Goal: Navigation & Orientation: Find specific page/section

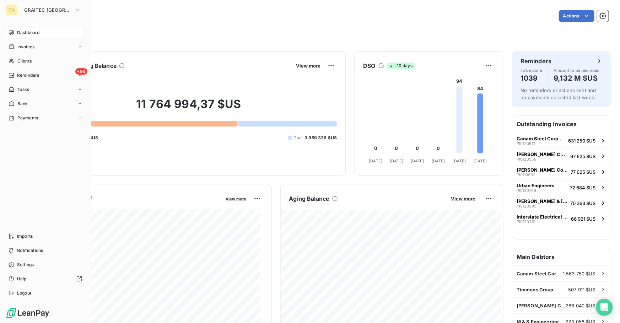
click at [36, 4] on div "GU GRAITEC USA Dashboard Invoices Clients +99 Reminders Tasks Bank Payments Imp…" at bounding box center [45, 161] width 91 height 323
click at [36, 9] on span "GRAITEC [GEOGRAPHIC_DATA]" at bounding box center [48, 10] width 48 height 6
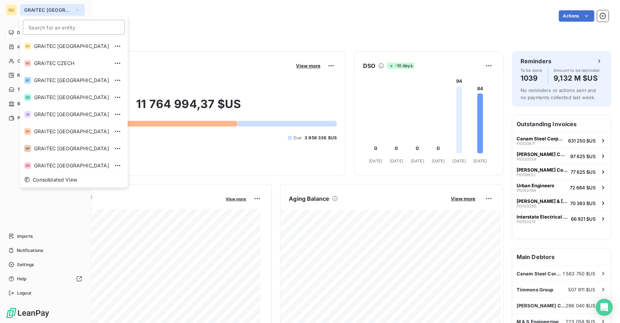
scroll to position [70, 0]
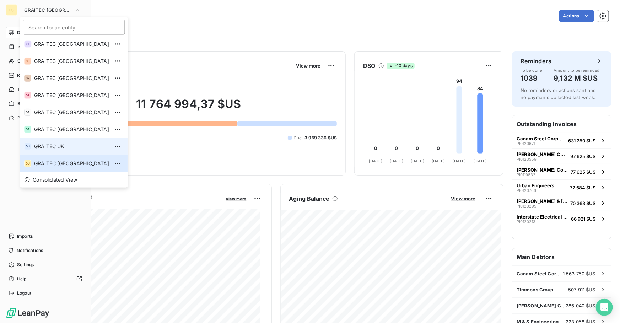
click at [52, 148] on span "GRAITEC UK" at bounding box center [71, 146] width 75 height 7
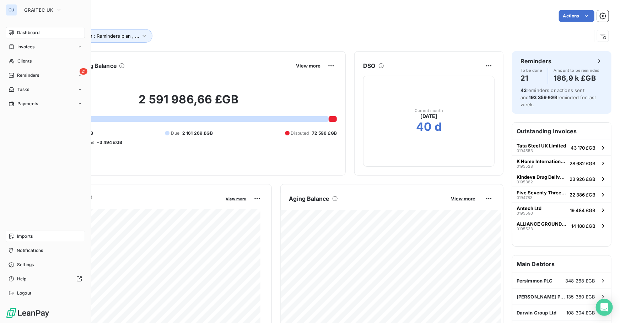
click at [33, 235] on div "Imports" at bounding box center [45, 236] width 79 height 11
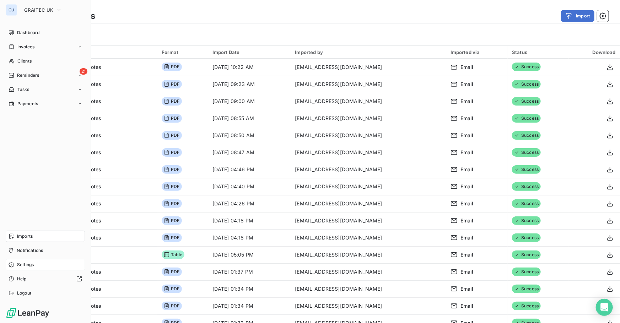
click at [26, 268] on div "Settings" at bounding box center [45, 264] width 79 height 11
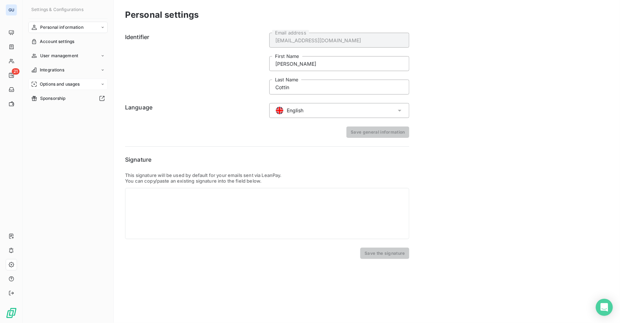
click at [53, 86] on span "Options and usages" at bounding box center [60, 84] width 40 height 6
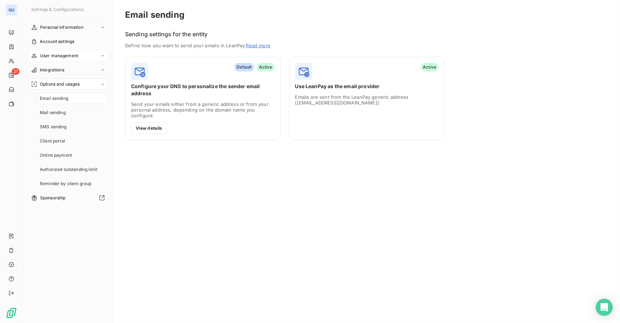
click at [63, 58] on span "User management" at bounding box center [59, 56] width 38 height 6
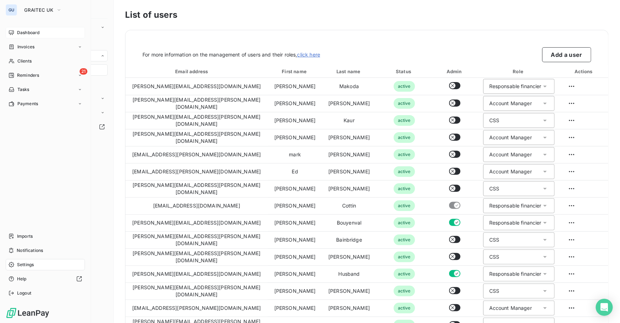
click at [22, 30] on span "Dashboard" at bounding box center [28, 32] width 22 height 6
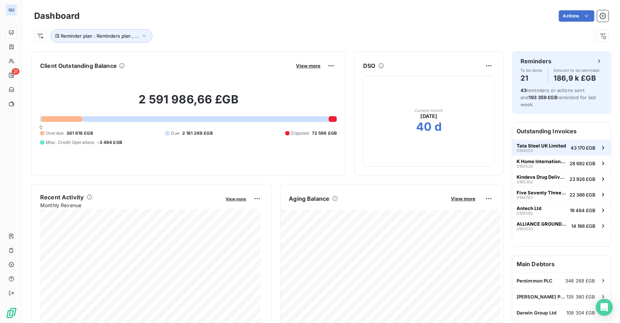
click at [541, 144] on span "Tata Steel UK Limited" at bounding box center [541, 146] width 49 height 6
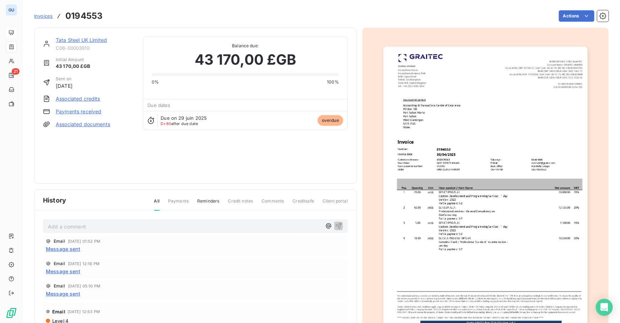
click at [40, 18] on link "Invoices" at bounding box center [43, 15] width 18 height 7
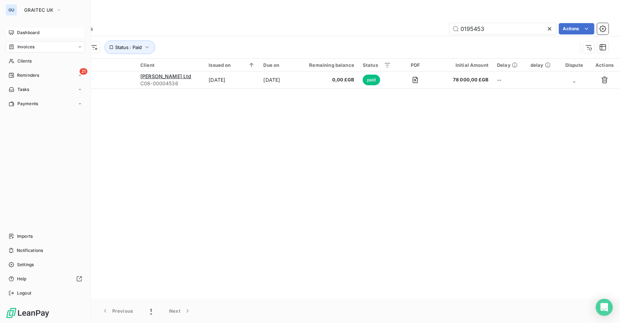
click at [17, 24] on div "GU GRAITEC UK Dashboard Invoices Clients 21 Reminders Tasks Payments Imports No…" at bounding box center [45, 161] width 91 height 323
click at [20, 29] on div "Dashboard" at bounding box center [45, 32] width 79 height 11
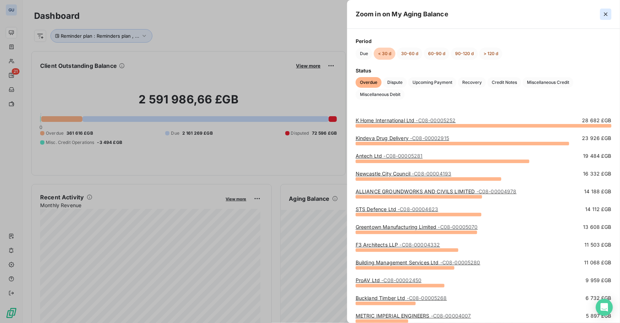
click at [603, 14] on icon "button" at bounding box center [605, 14] width 7 height 7
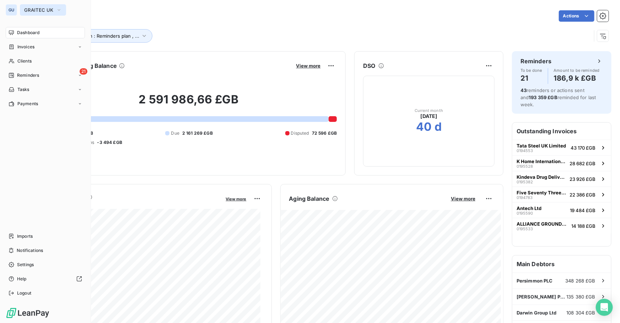
click at [50, 8] on span "GRAITEC UK" at bounding box center [38, 10] width 29 height 6
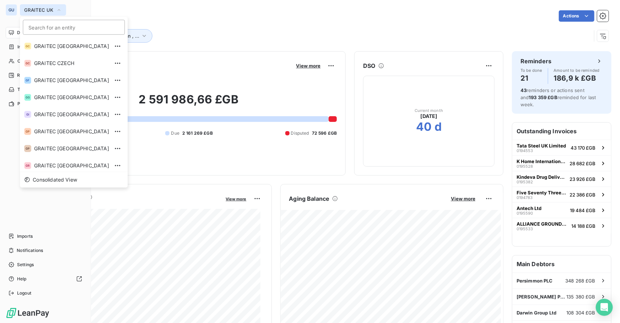
scroll to position [53, 0]
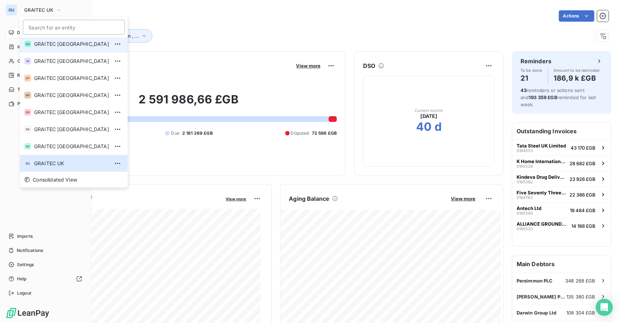
click at [54, 46] on span "GRAITEC [GEOGRAPHIC_DATA]" at bounding box center [71, 44] width 75 height 7
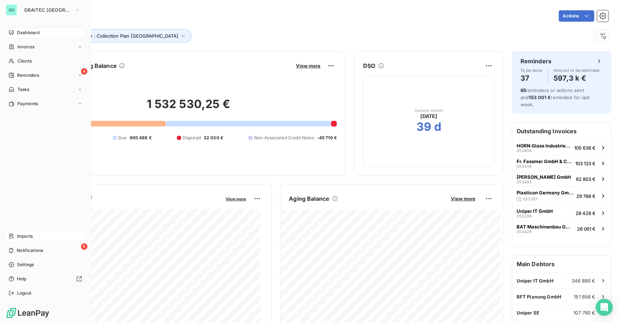
click at [25, 236] on span "Imports" at bounding box center [25, 236] width 16 height 6
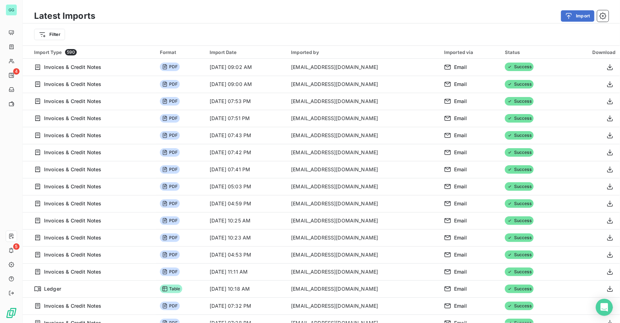
click at [460, 9] on div "Latest Imports Import" at bounding box center [321, 16] width 597 height 15
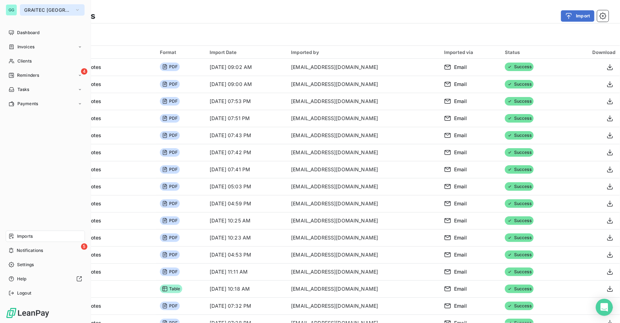
click at [47, 10] on span "GRAITEC [GEOGRAPHIC_DATA]" at bounding box center [48, 10] width 48 height 6
click at [25, 30] on span "Dashboard" at bounding box center [28, 32] width 22 height 6
